Goal: Task Accomplishment & Management: Manage account settings

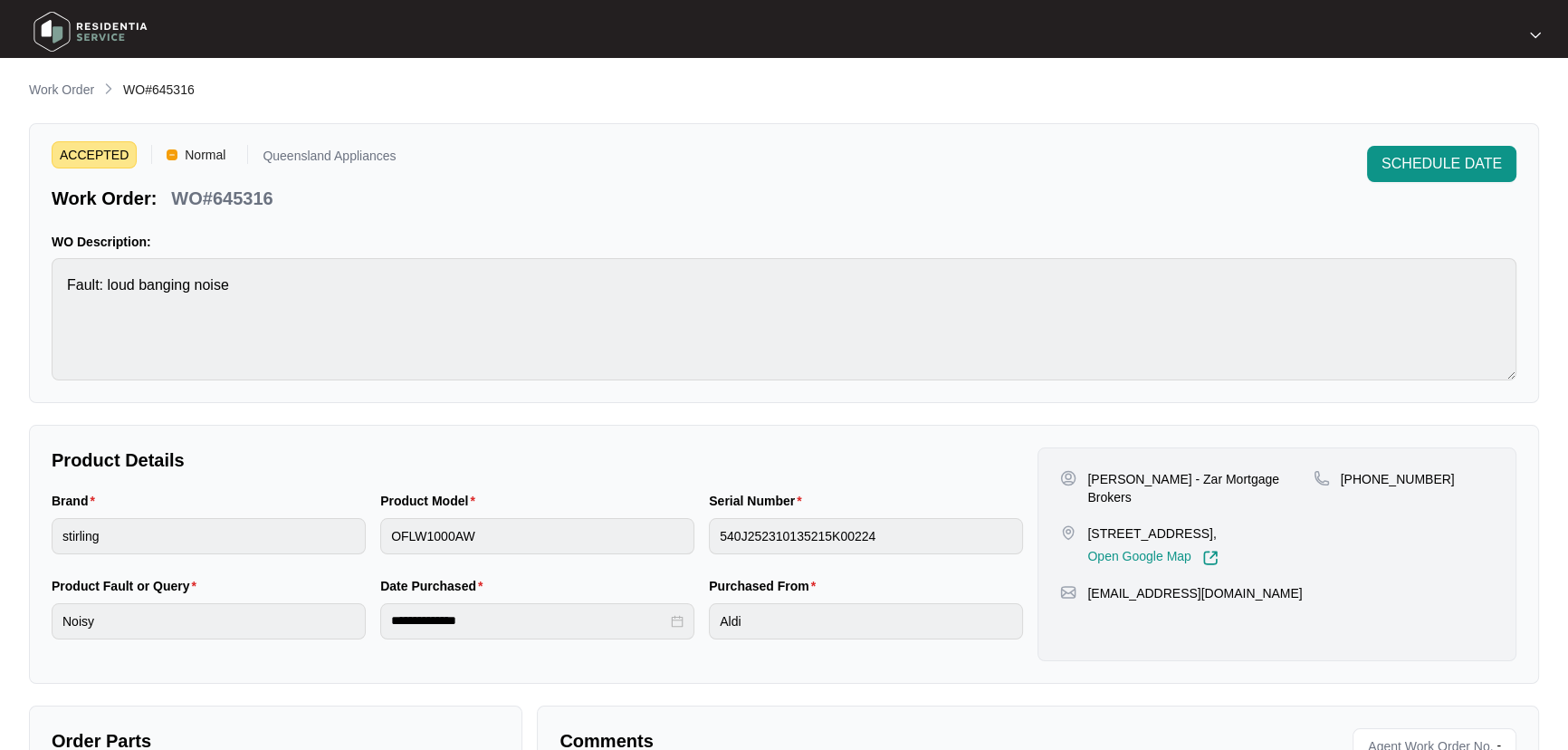
click at [99, 86] on ol "Work Order WO#645316" at bounding box center [111, 90] width 166 height 22
click at [60, 86] on p "Work Order" at bounding box center [61, 89] width 65 height 18
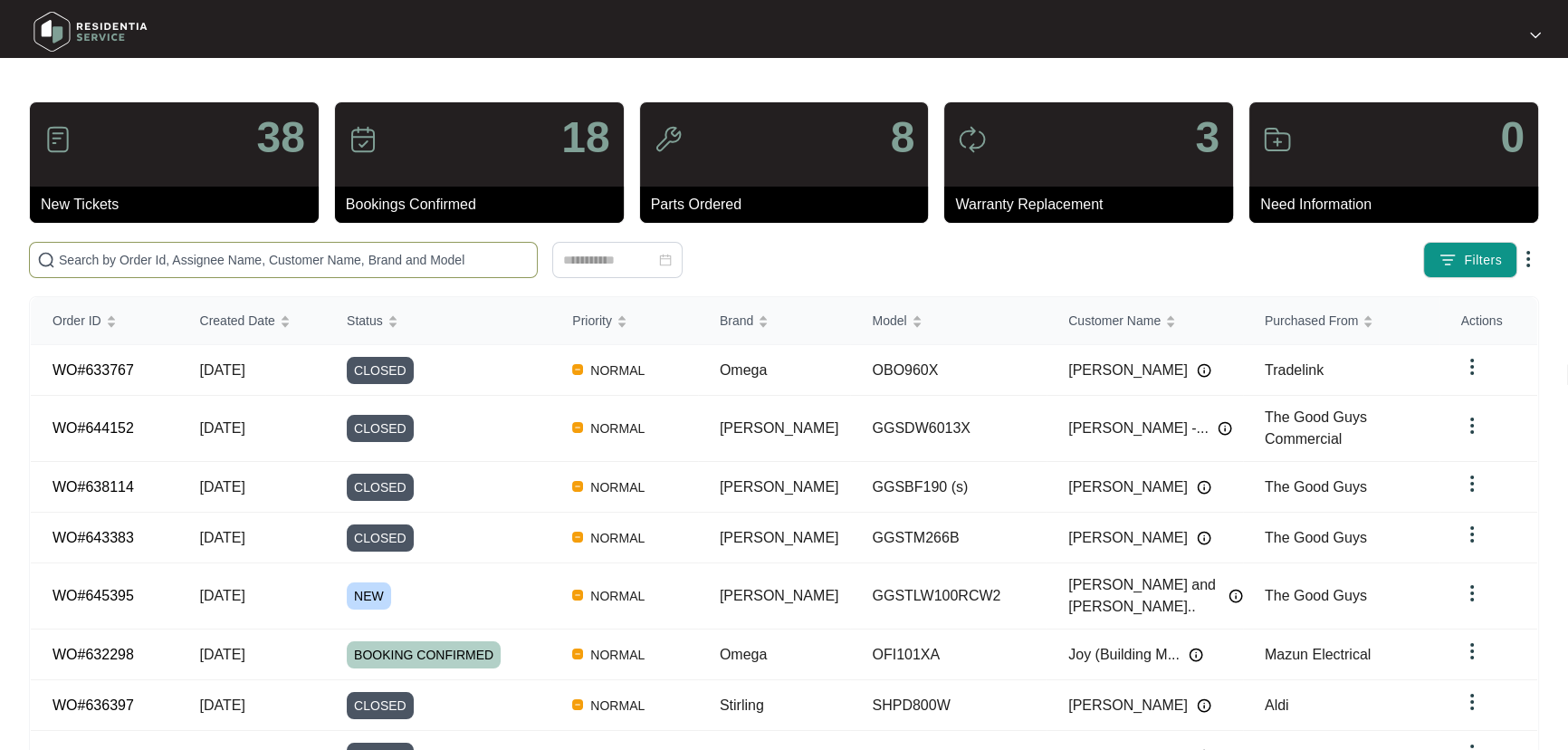
click at [299, 250] on input "text" at bounding box center [294, 260] width 471 height 20
paste input "645395"
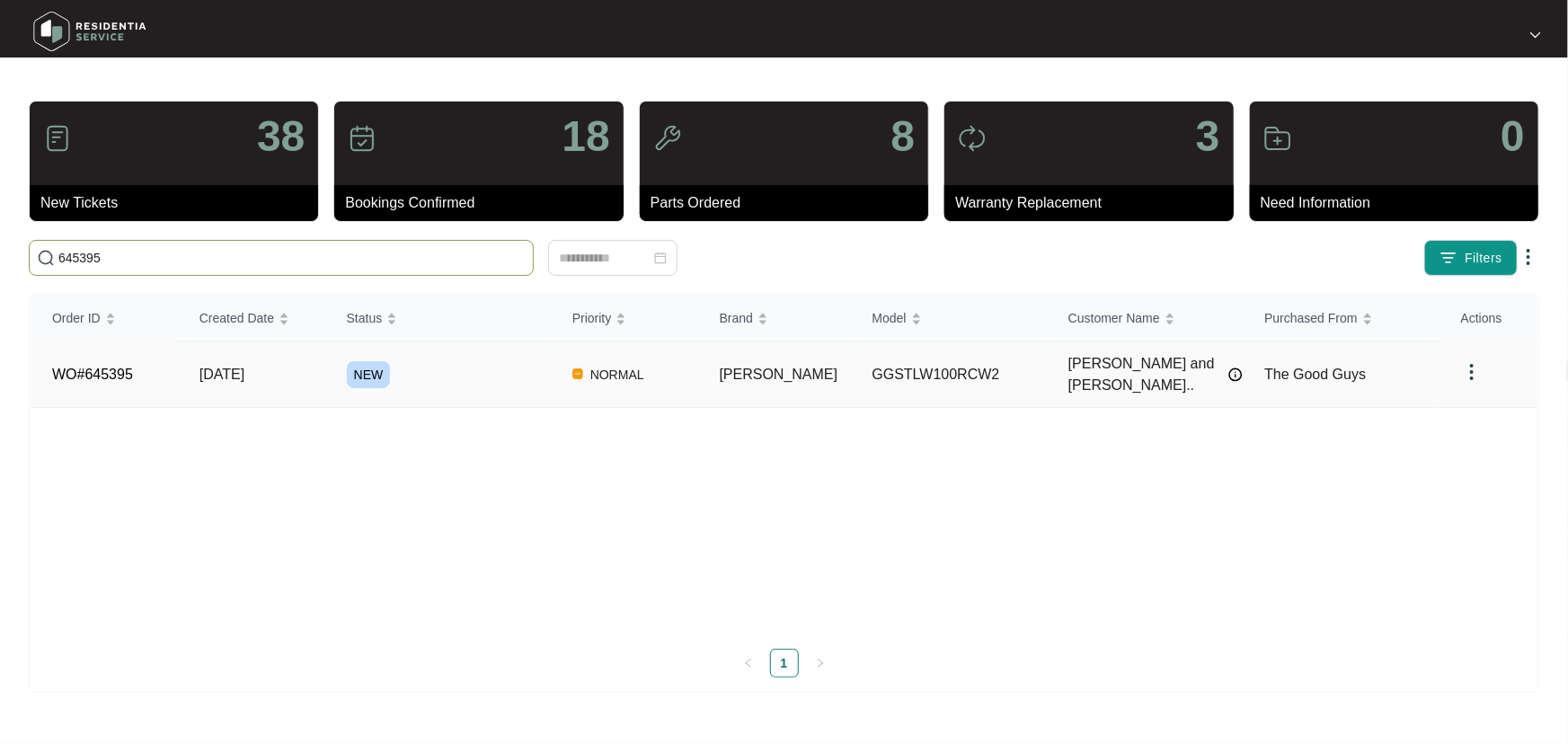
type input "645395"
click at [535, 364] on div "NEW" at bounding box center [448, 374] width 204 height 27
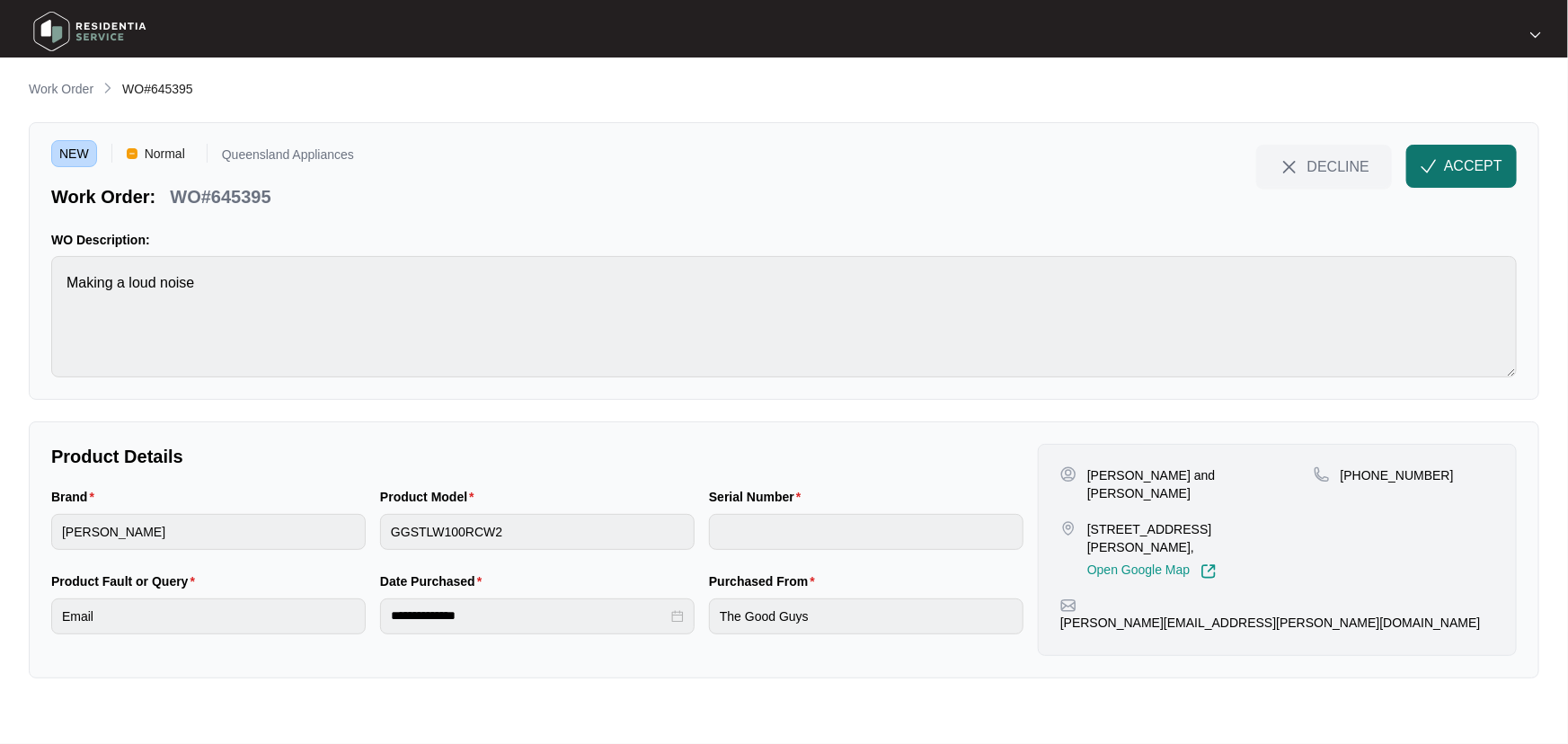
click at [1447, 159] on span "ACCEPT" at bounding box center [1473, 166] width 58 height 22
